Goal: Task Accomplishment & Management: Manage account settings

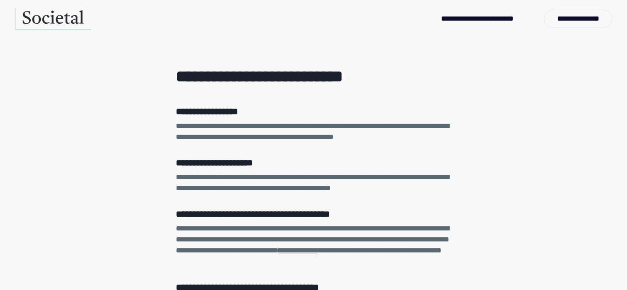
click at [78, 79] on div "**********" at bounding box center [313, 287] width 627 height 498
click at [44, 39] on div "**********" at bounding box center [313, 287] width 627 height 498
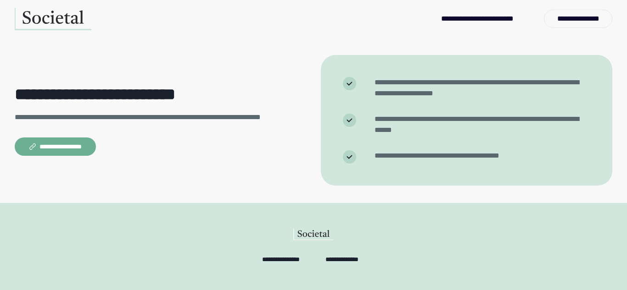
click at [16, 216] on div "**********" at bounding box center [313, 246] width 627 height 87
click at [68, 147] on button "**********" at bounding box center [55, 147] width 81 height 18
